Goal: Check status: Check status

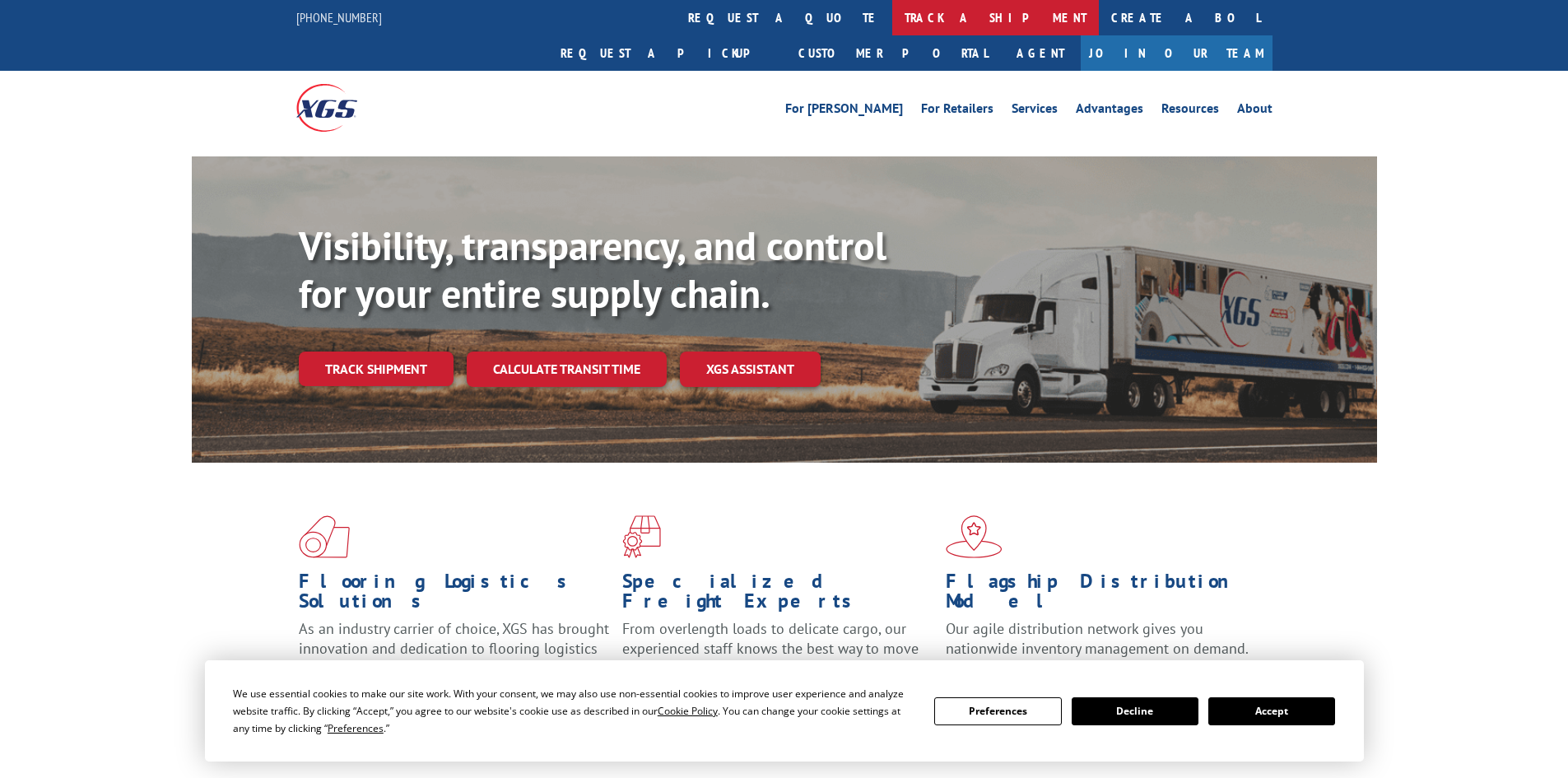
click at [892, 14] on link "track a shipment" at bounding box center [995, 18] width 206 height 36
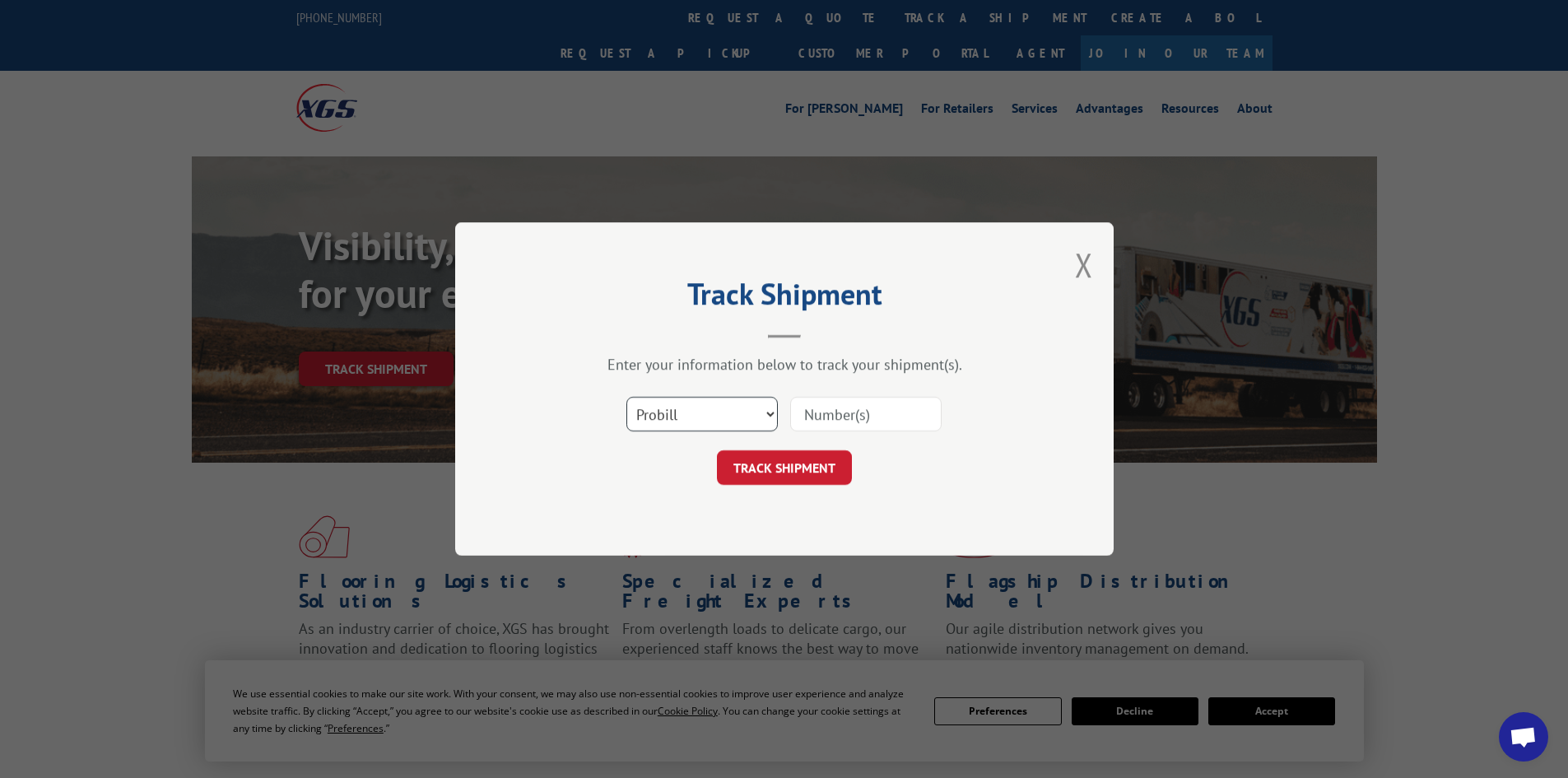
click at [717, 406] on select "Select category... Probill BOL PO" at bounding box center [702, 413] width 152 height 35
select select "bol"
click at [626, 396] on select "Select category... Probill BOL PO" at bounding box center [702, 413] width 152 height 35
click at [861, 414] on input at bounding box center [866, 413] width 152 height 35
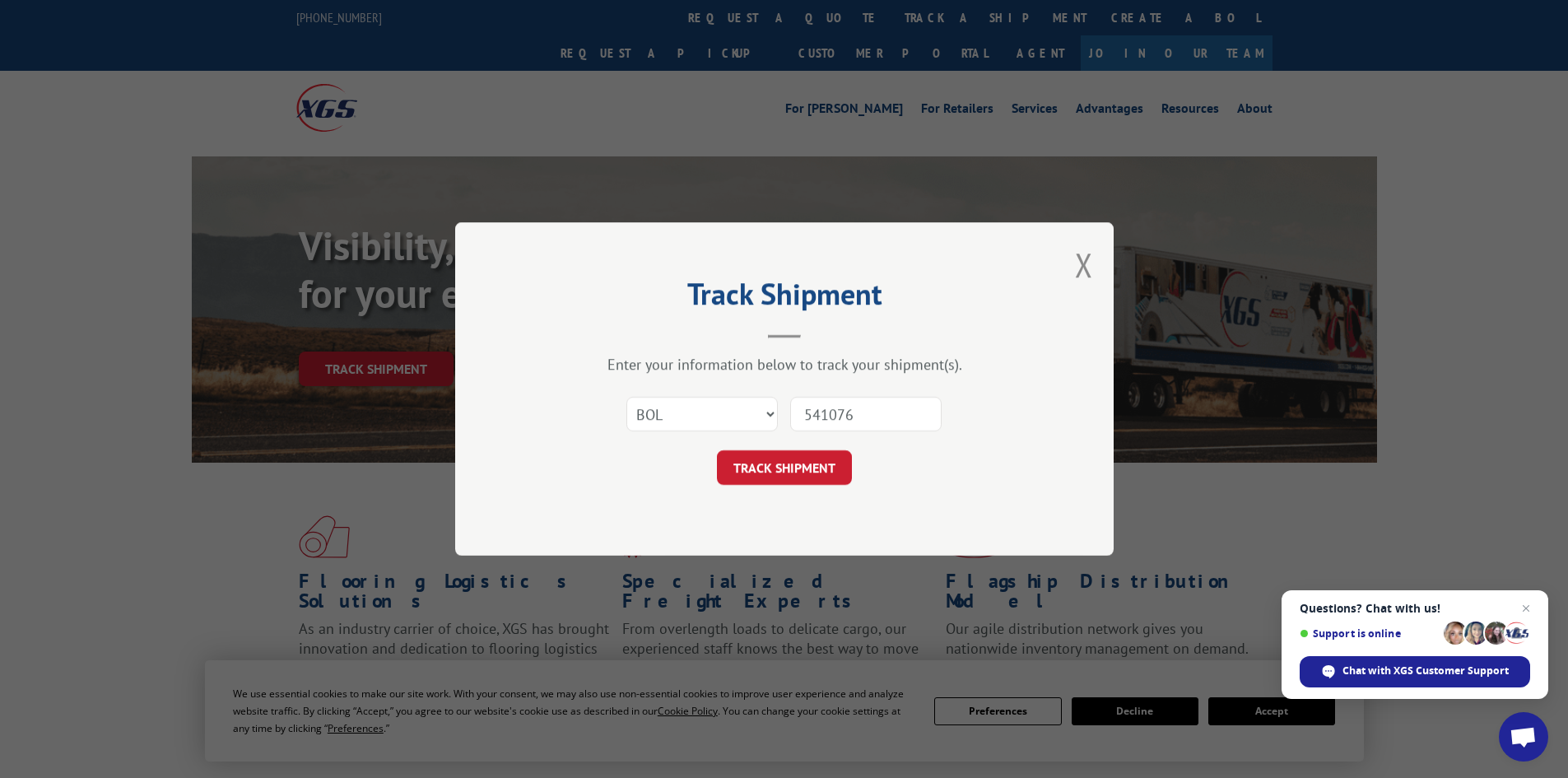
type input "5410764"
click button "TRACK SHIPMENT" at bounding box center [784, 467] width 135 height 35
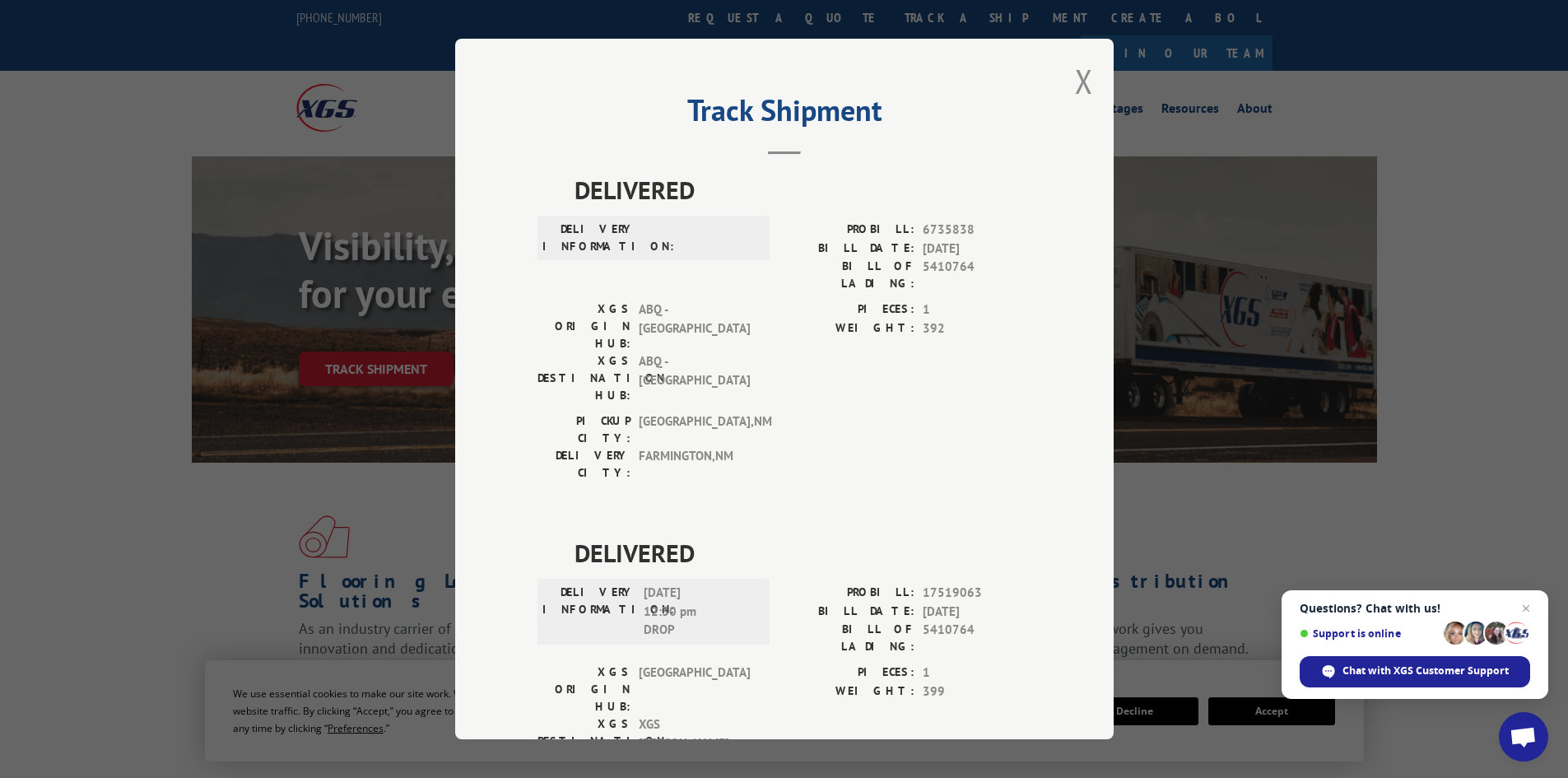
click at [1019, 137] on header "Track Shipment" at bounding box center [784, 127] width 494 height 56
click at [1075, 84] on button "Close modal" at bounding box center [1083, 81] width 18 height 44
